Goal: Navigation & Orientation: Find specific page/section

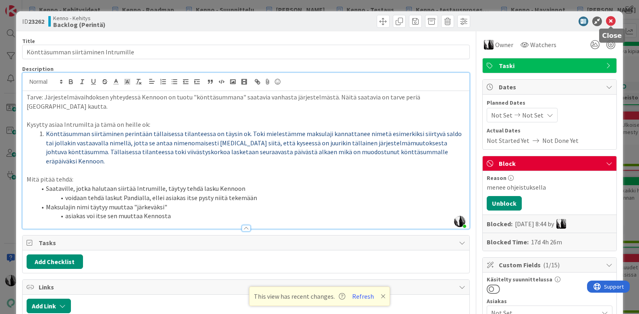
click at [612, 19] on icon at bounding box center [611, 22] width 10 height 10
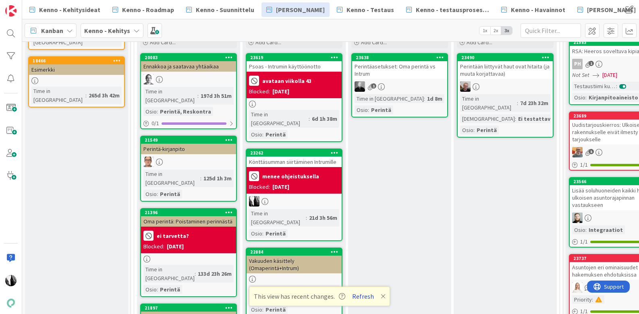
click at [360, 295] on button "Refresh" at bounding box center [362, 296] width 27 height 10
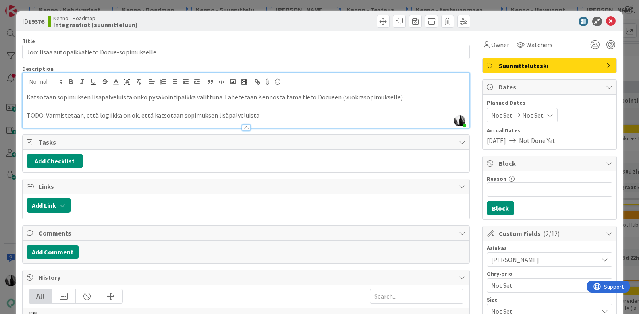
click at [264, 117] on p "TODO: Varmistetaan, että logiikka on ok, että katsotaan sopimuksen lisäpalvelui…" at bounding box center [246, 115] width 439 height 9
click at [382, 22] on span at bounding box center [383, 21] width 13 height 13
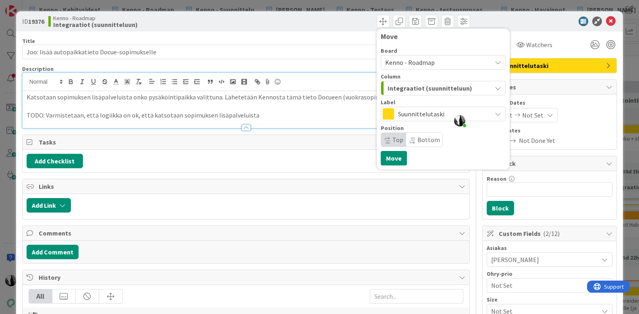
click at [442, 58] on span "Kenno - Roadmap" at bounding box center [436, 62] width 102 height 11
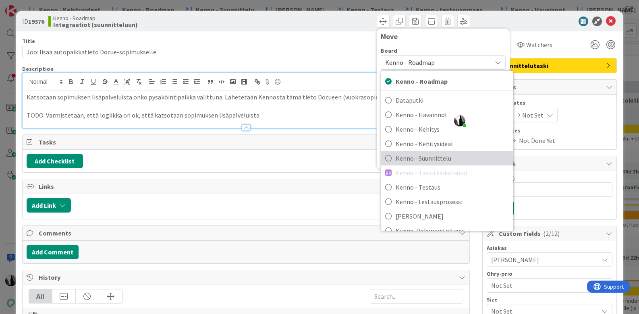
click at [423, 155] on span "Kenno - Suunnittelu" at bounding box center [453, 158] width 114 height 12
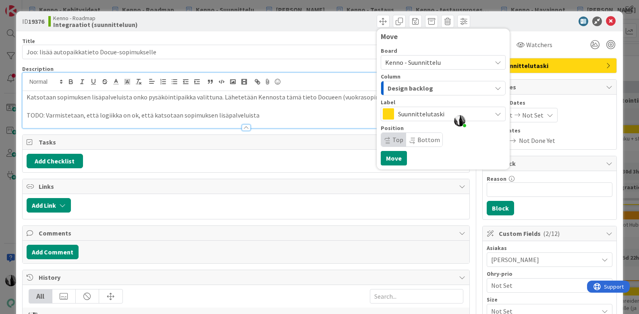
click at [426, 88] on span "Design backlog" at bounding box center [411, 88] width 46 height 10
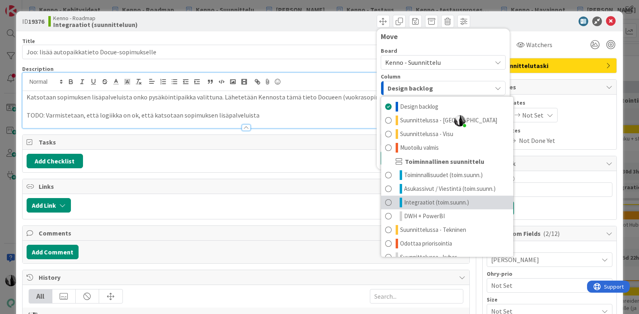
click at [432, 200] on span "Integraatiot (toim.suunn.)" at bounding box center [436, 203] width 65 height 10
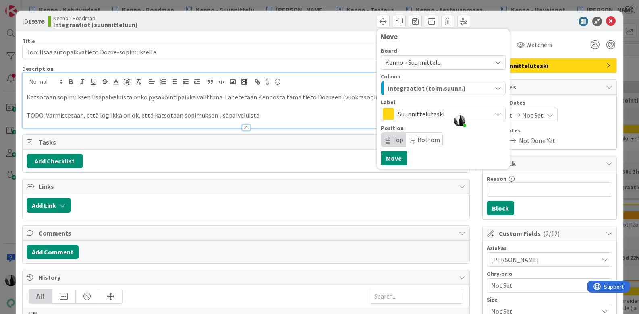
click at [392, 137] on span "Top" at bounding box center [393, 140] width 25 height 14
click at [393, 156] on button "Move" at bounding box center [394, 158] width 26 height 15
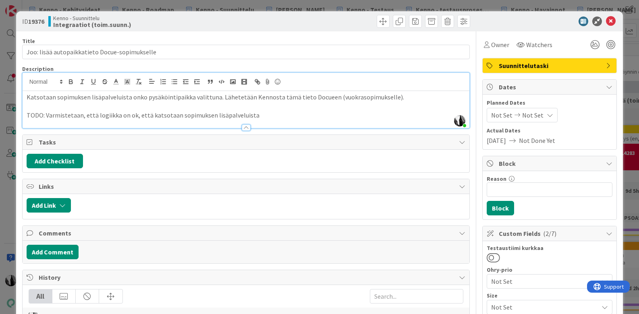
click at [401, 85] on div "Katja Vuoti-Heikkinen just joined Katsotaan sopimuksen lisäpalveluista onko pys…" at bounding box center [246, 100] width 447 height 55
click at [397, 96] on p "Katsotaan sopimuksen lisäpalveluista onko pysäköintipaikka valittuna. Lähetetää…" at bounding box center [246, 97] width 439 height 9
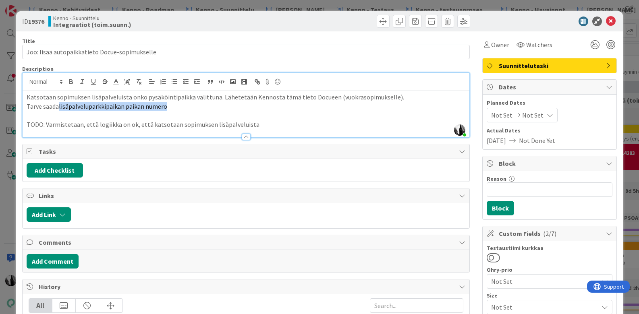
drag, startPoint x: 59, startPoint y: 106, endPoint x: 189, endPoint y: 106, distance: 129.4
click at [189, 106] on p "Tarve saada lisäpalveluparkkipaikan paikan numero" at bounding box center [246, 106] width 439 height 9
click at [138, 80] on icon "button" at bounding box center [138, 81] width 7 height 7
click at [181, 105] on p "Tarve saada lisäpalveluparkkipaikan paikan numero" at bounding box center [246, 106] width 439 height 9
click at [526, 22] on div at bounding box center [545, 22] width 143 height 10
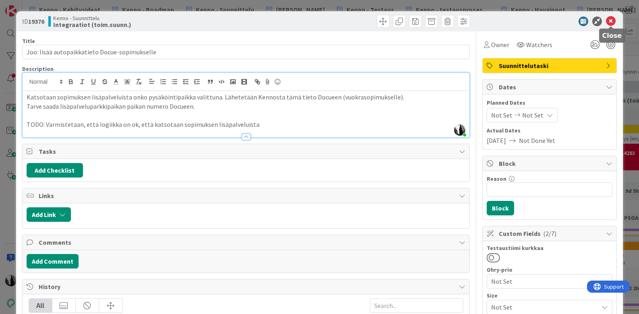
click at [612, 20] on icon at bounding box center [611, 22] width 10 height 10
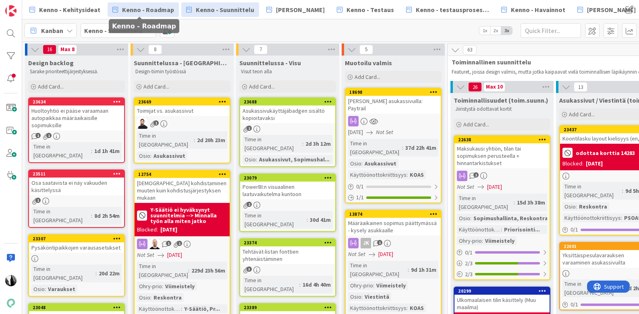
click at [150, 9] on span "Kenno - Roadmap" at bounding box center [148, 10] width 52 height 10
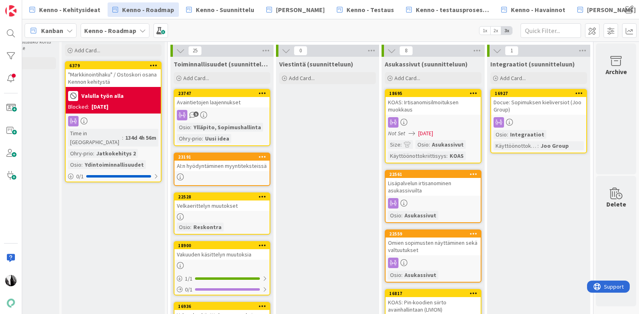
scroll to position [47, 815]
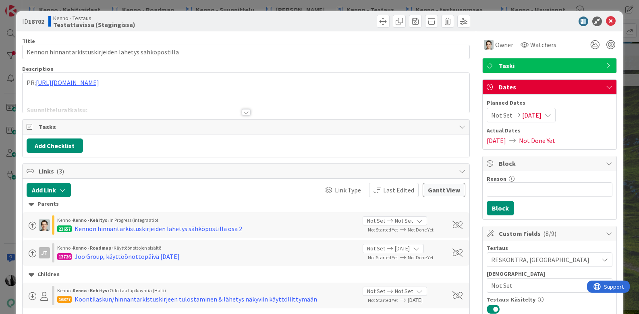
click at [244, 112] on div at bounding box center [246, 112] width 9 height 6
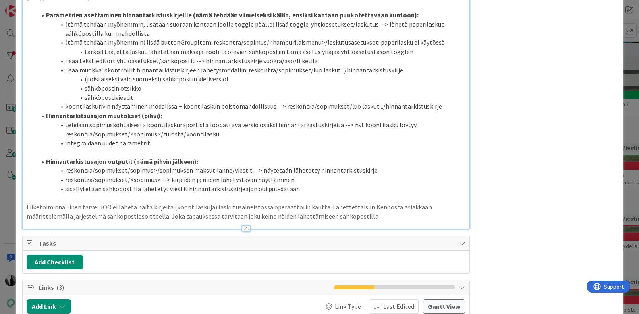
scroll to position [761, 0]
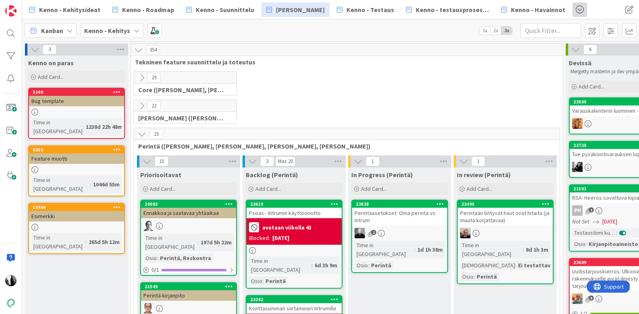
click at [573, 10] on span at bounding box center [580, 9] width 15 height 15
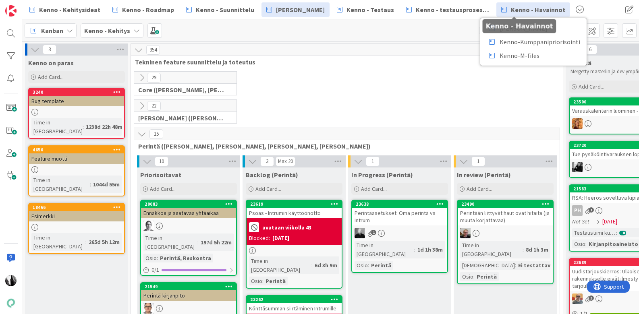
click at [511, 11] on span "Kenno - Havainnot" at bounding box center [538, 10] width 54 height 10
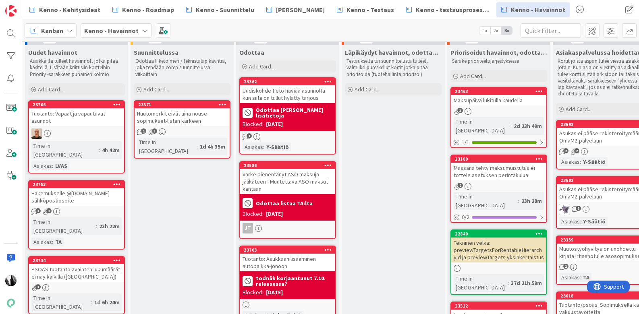
scroll to position [2, 0]
